Goal: Transaction & Acquisition: Obtain resource

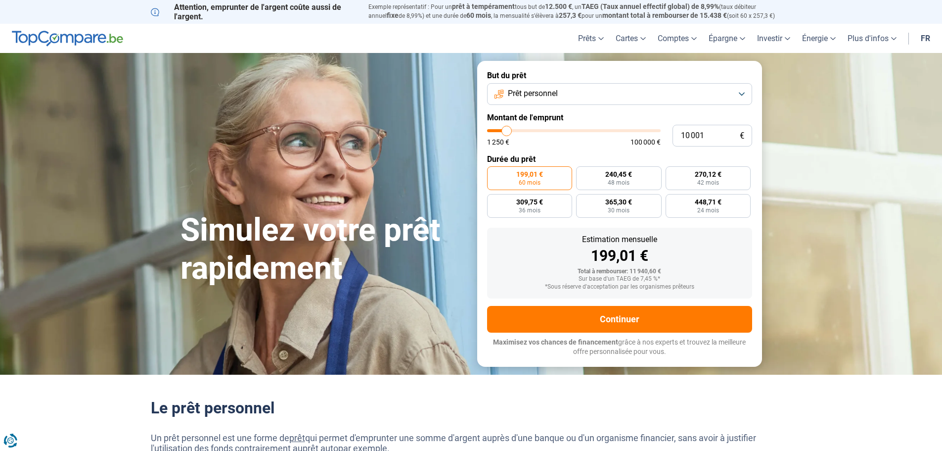
click at [383, 35] on header "Prêts Prêt personnel Prêt hypothécaire Prêt voiture Prêt travaux Cartes Cartes …" at bounding box center [471, 38] width 942 height 29
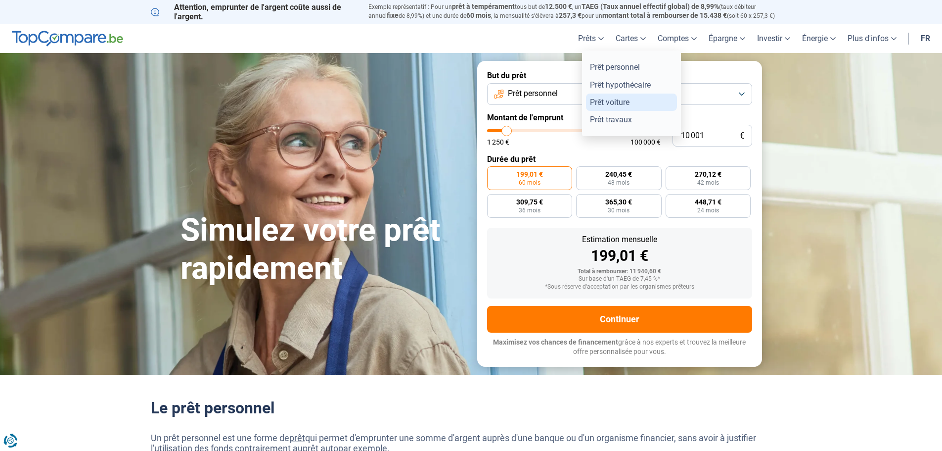
click at [602, 100] on link "Prêt voiture" at bounding box center [631, 101] width 91 height 17
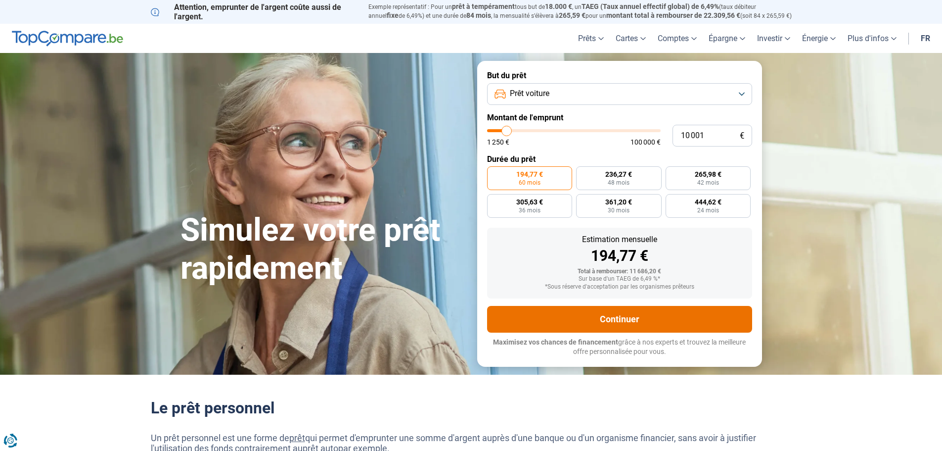
click at [571, 323] on button "Continuer" at bounding box center [619, 319] width 265 height 27
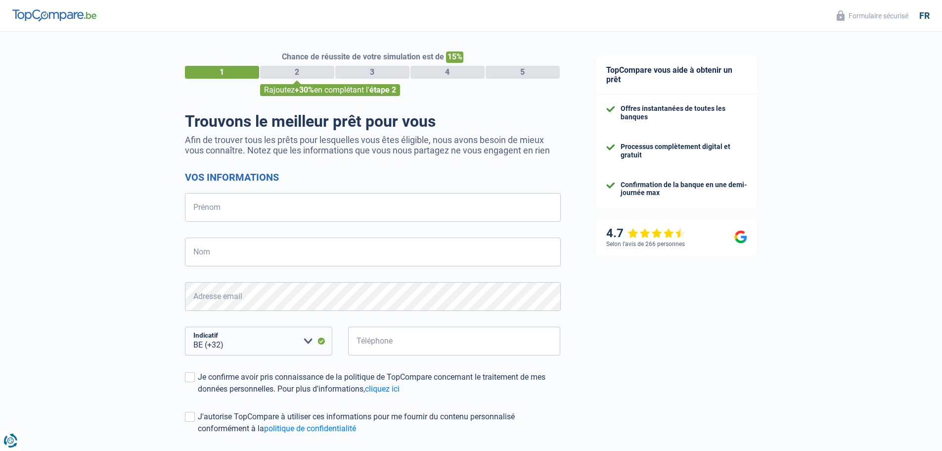
select select "32"
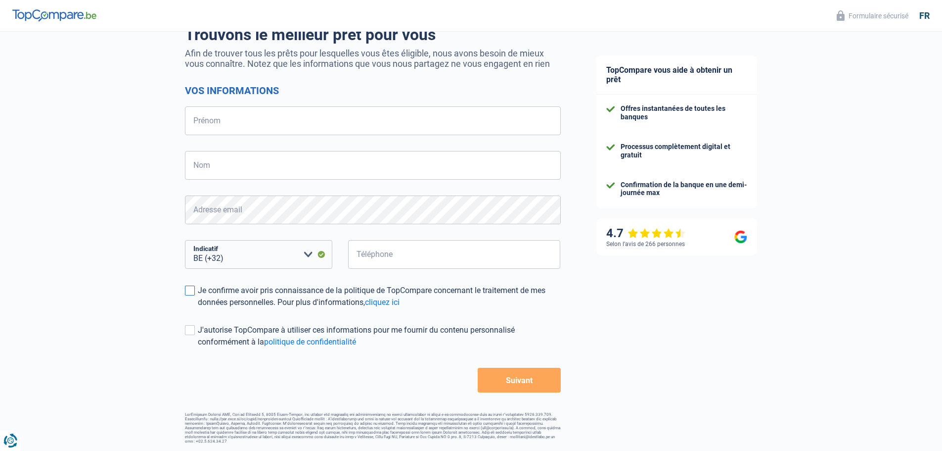
scroll to position [87, 0]
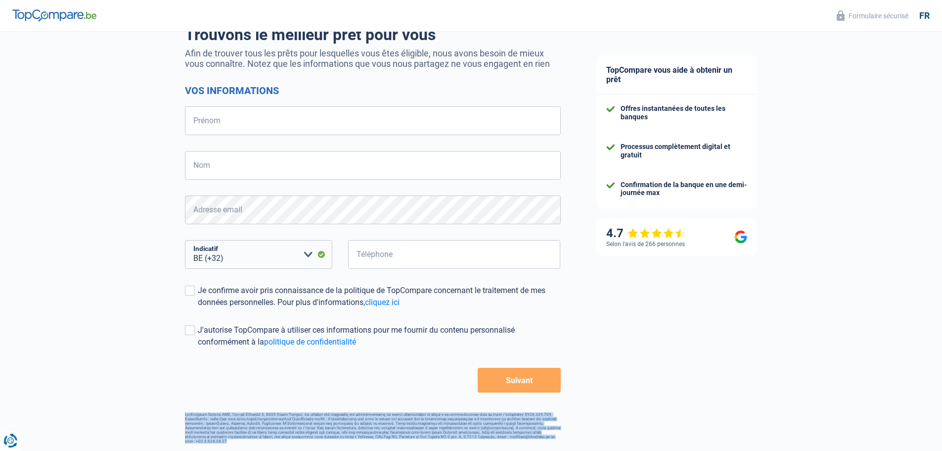
drag, startPoint x: 185, startPoint y: 414, endPoint x: 538, endPoint y: 444, distance: 353.8
click at [538, 444] on div "Chance de réussite de votre simulation est de 15% 1 2 3 4 5 Rajoutez +30% en co…" at bounding box center [289, 194] width 579 height 506
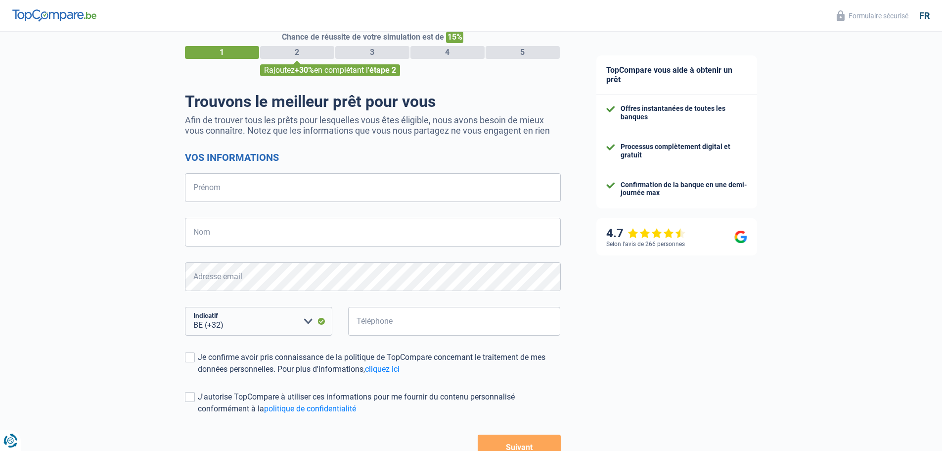
scroll to position [0, 0]
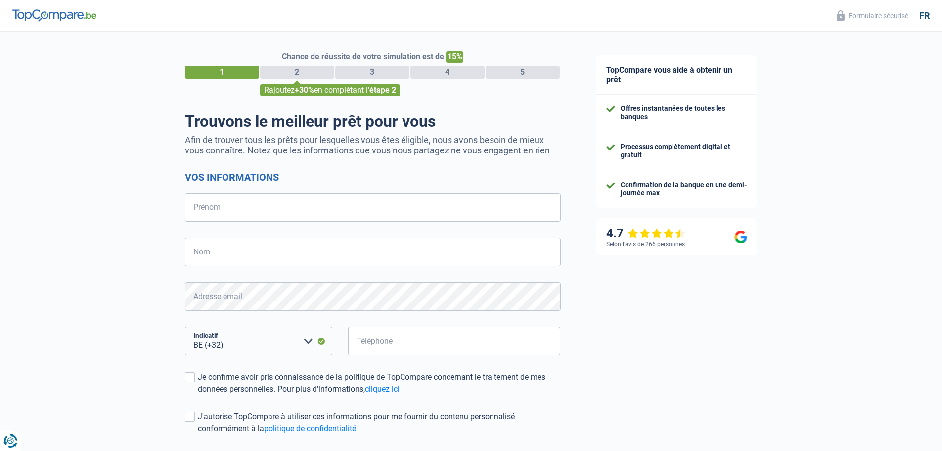
click at [45, 15] on img at bounding box center [54, 15] width 84 height 12
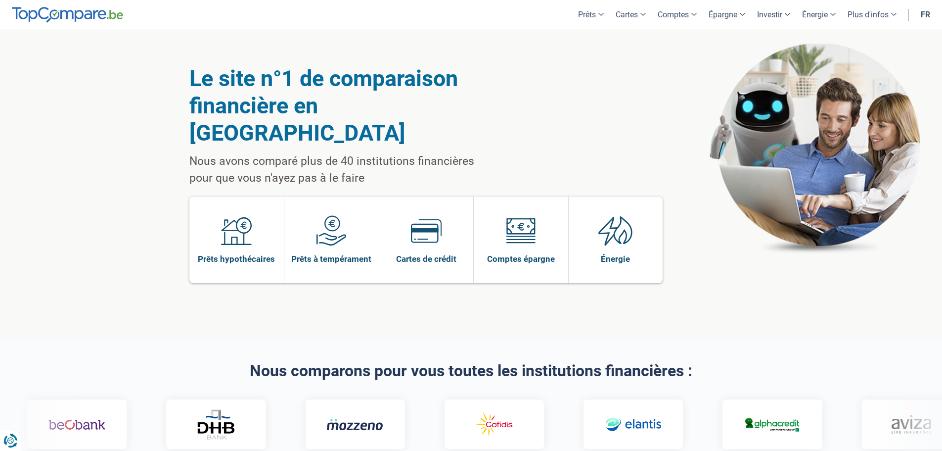
click at [168, 294] on div "Le site n°1 de comparaison financière en [GEOGRAPHIC_DATA] Nous avons comparé p…" at bounding box center [471, 183] width 942 height 309
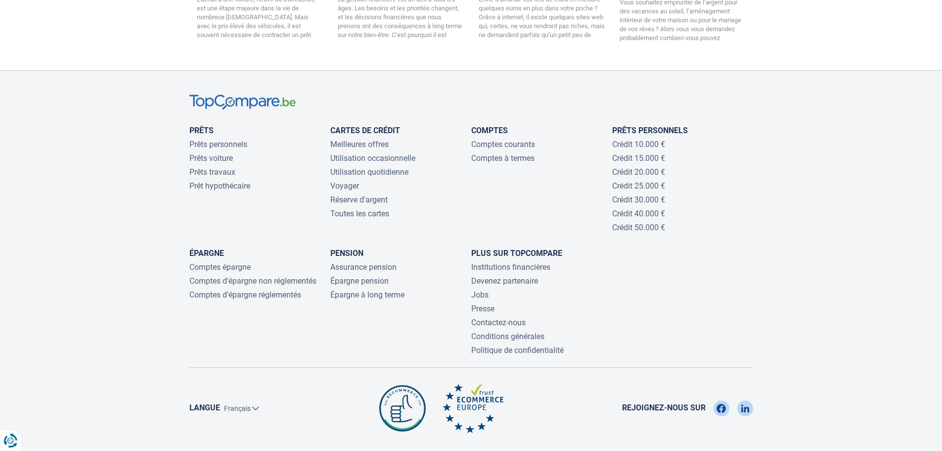
scroll to position [2159, 0]
